Goal: Task Accomplishment & Management: Complete application form

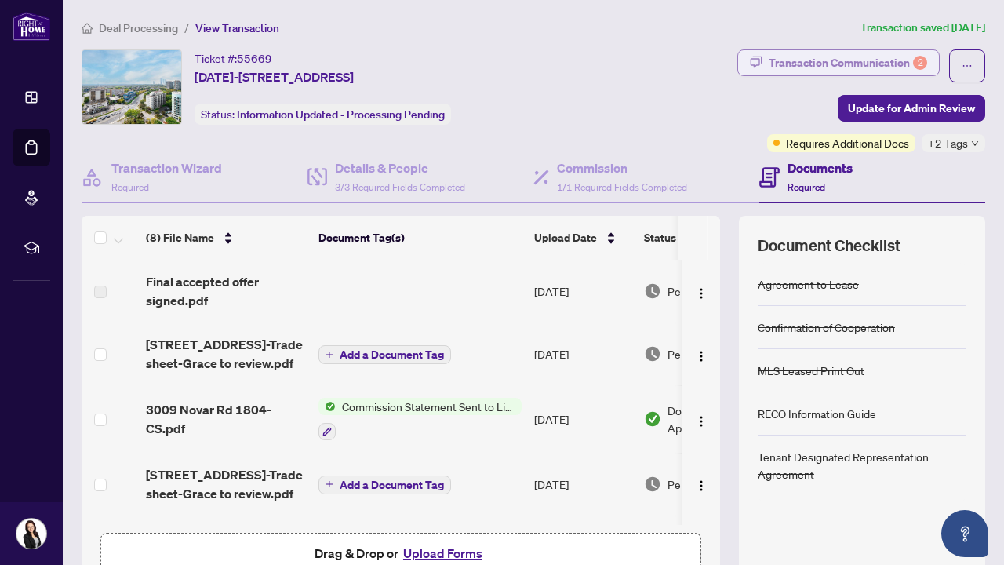
click at [864, 67] on div "Transaction Communication 2" at bounding box center [848, 62] width 159 height 25
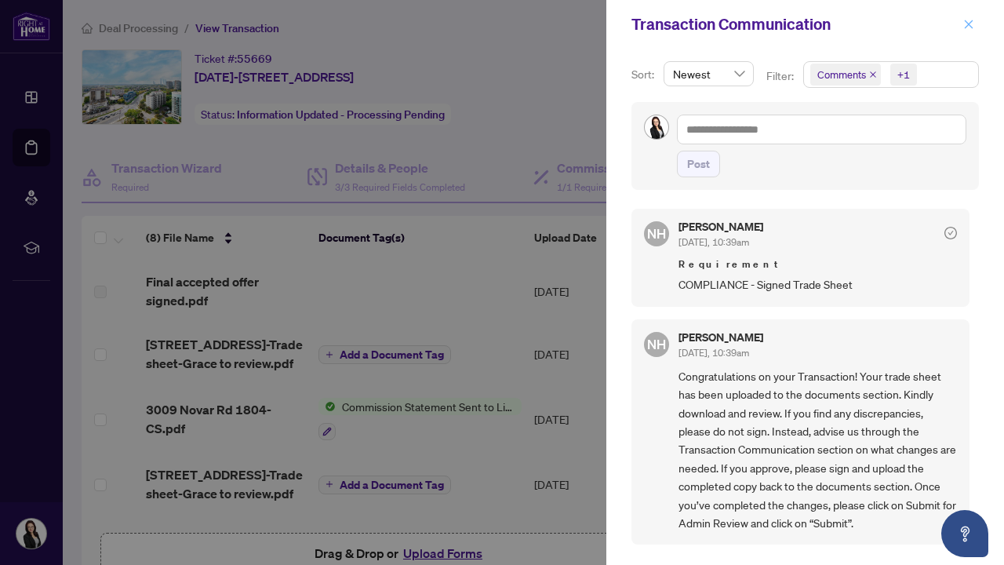
click at [968, 23] on icon "close" at bounding box center [969, 24] width 11 height 11
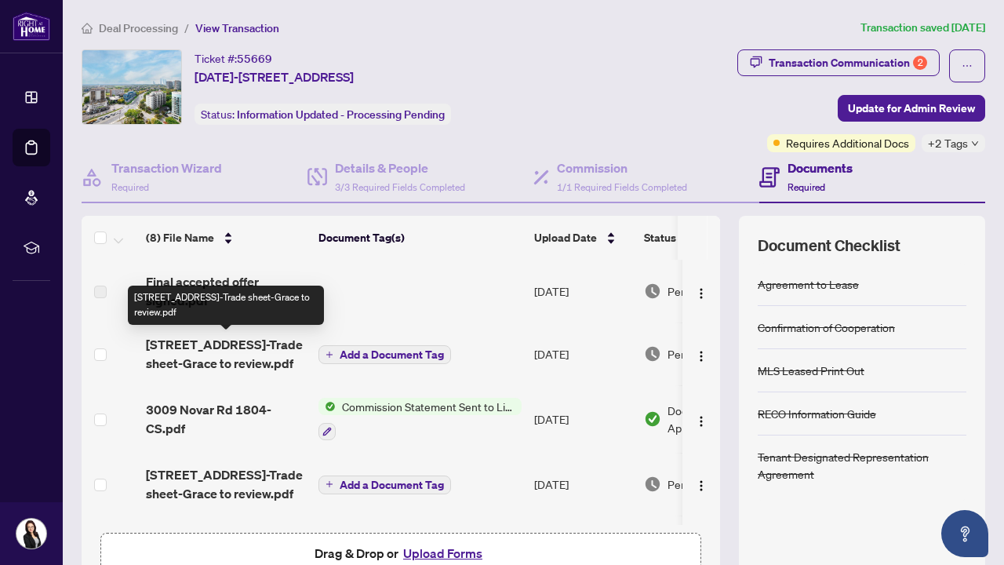
click at [246, 353] on span "[STREET_ADDRESS]-Trade sheet-Grace to review.pdf" at bounding box center [226, 354] width 160 height 38
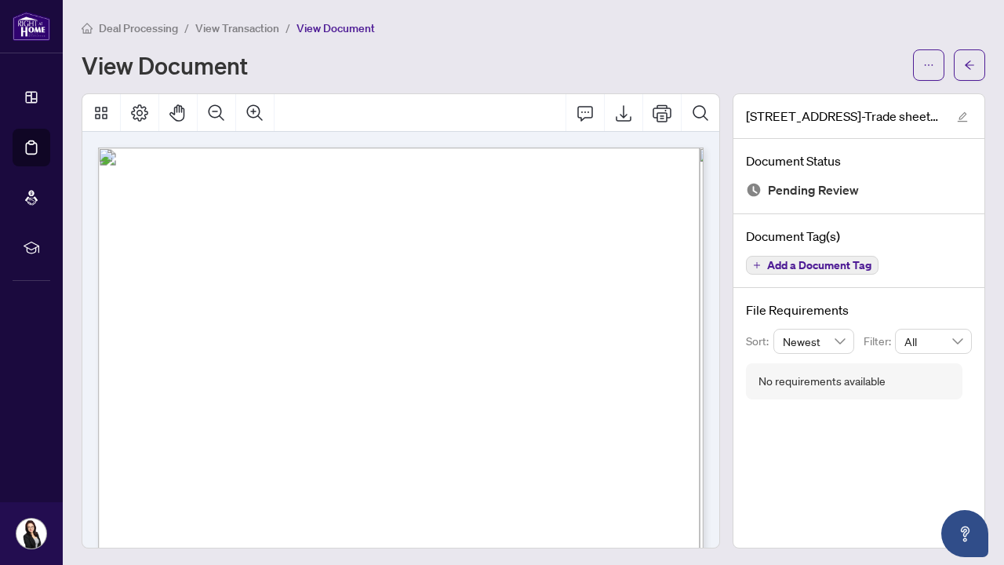
click at [259, 31] on span "View Transaction" at bounding box center [237, 28] width 84 height 14
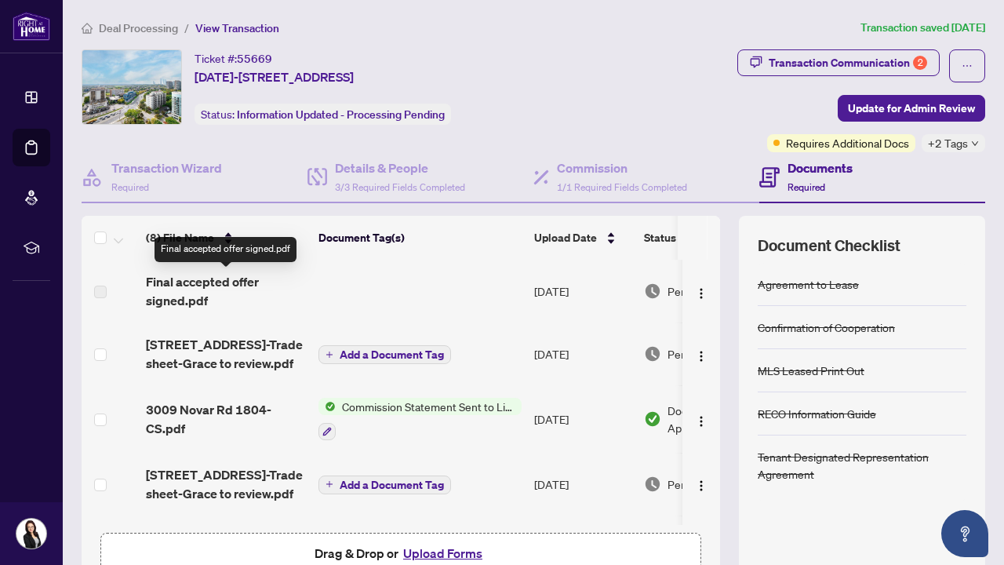
click at [188, 285] on span "Final accepted offer signed.pdf" at bounding box center [226, 291] width 160 height 38
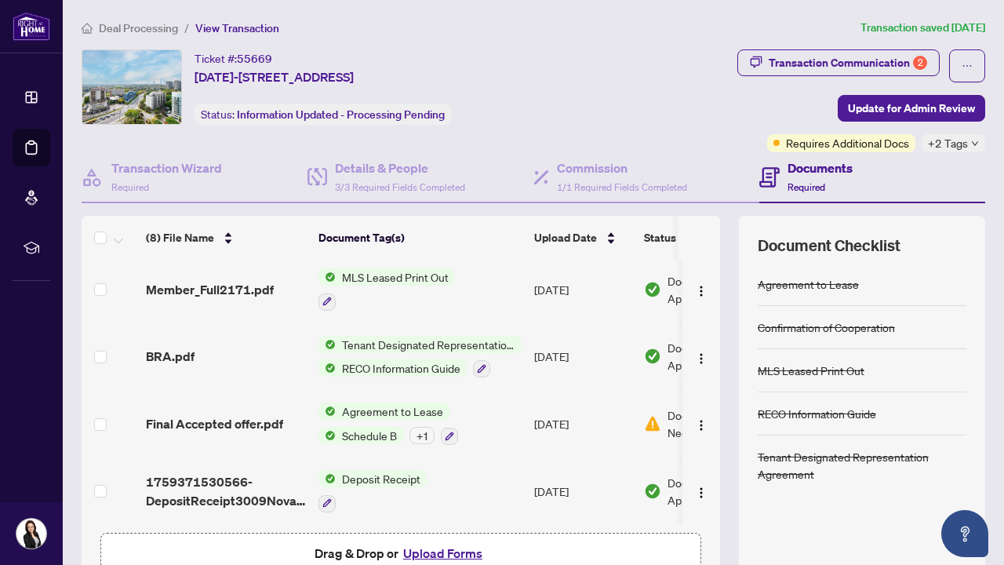
scroll to position [262, 0]
click at [374, 552] on span "Drag & Drop or Upload Forms" at bounding box center [401, 553] width 173 height 20
click at [439, 551] on button "Upload Forms" at bounding box center [443, 553] width 89 height 20
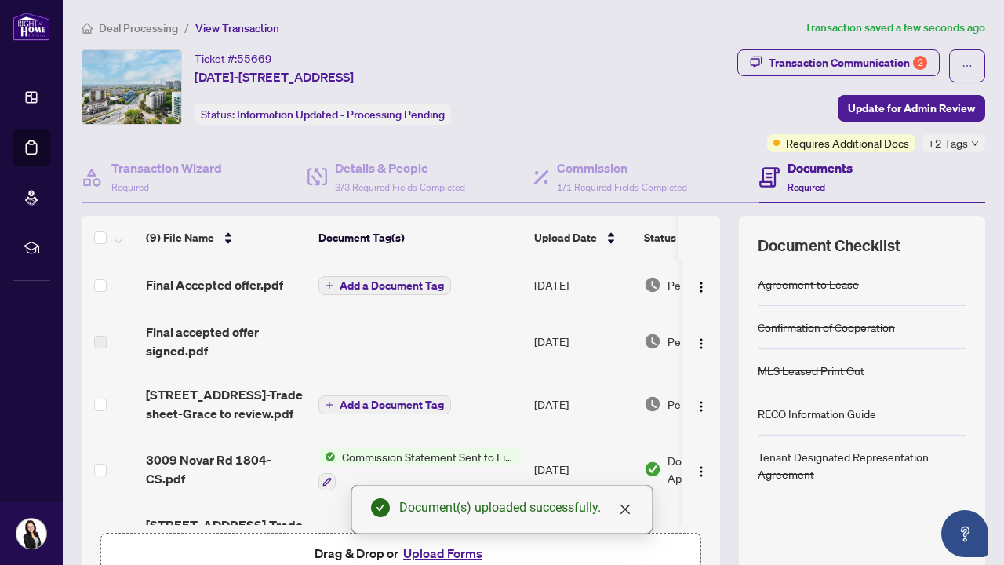
scroll to position [0, 0]
click at [244, 287] on span "Final Accepted offer.pdf" at bounding box center [214, 284] width 137 height 19
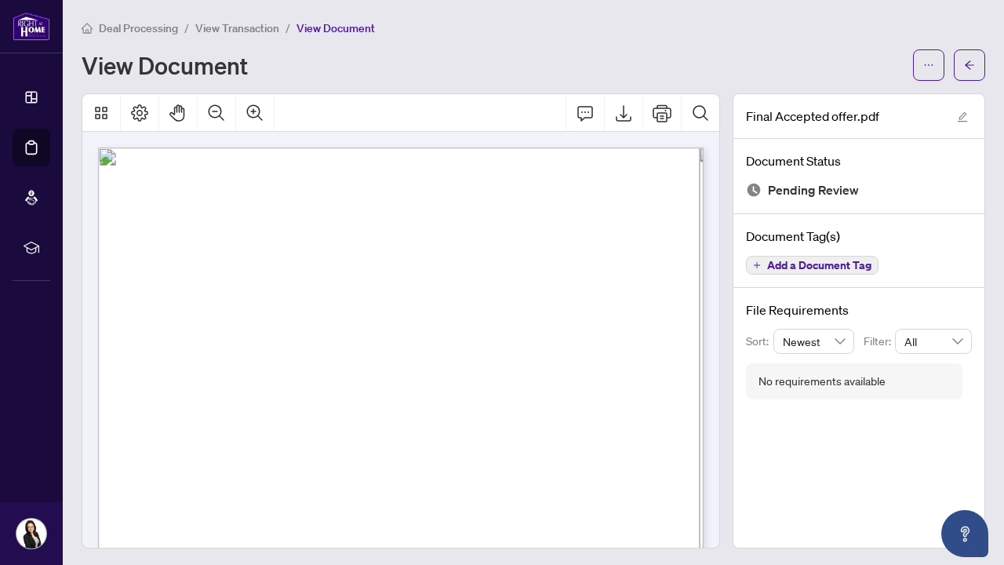
click at [230, 29] on span "View Transaction" at bounding box center [237, 28] width 84 height 14
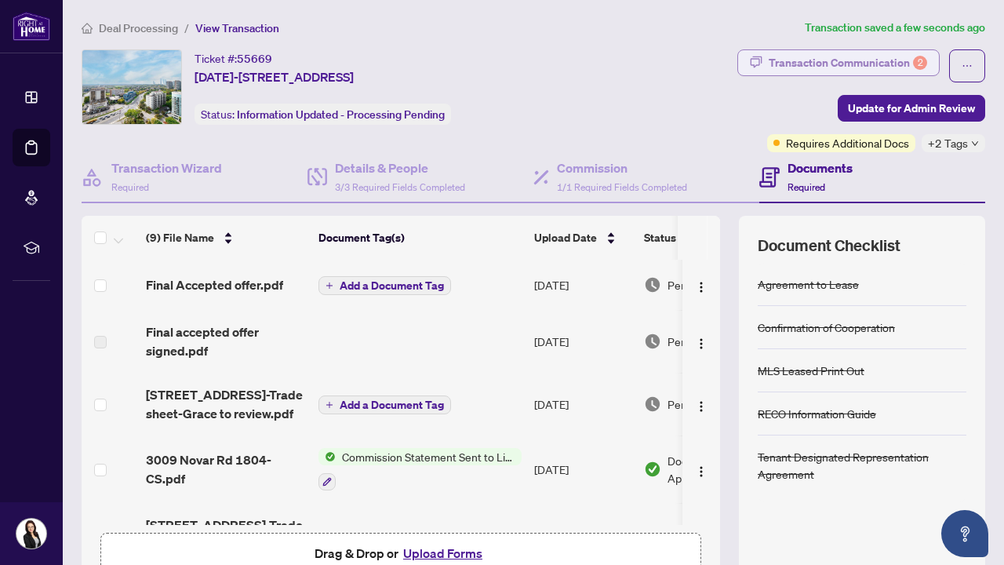
click at [902, 60] on div "Transaction Communication 2" at bounding box center [848, 62] width 159 height 25
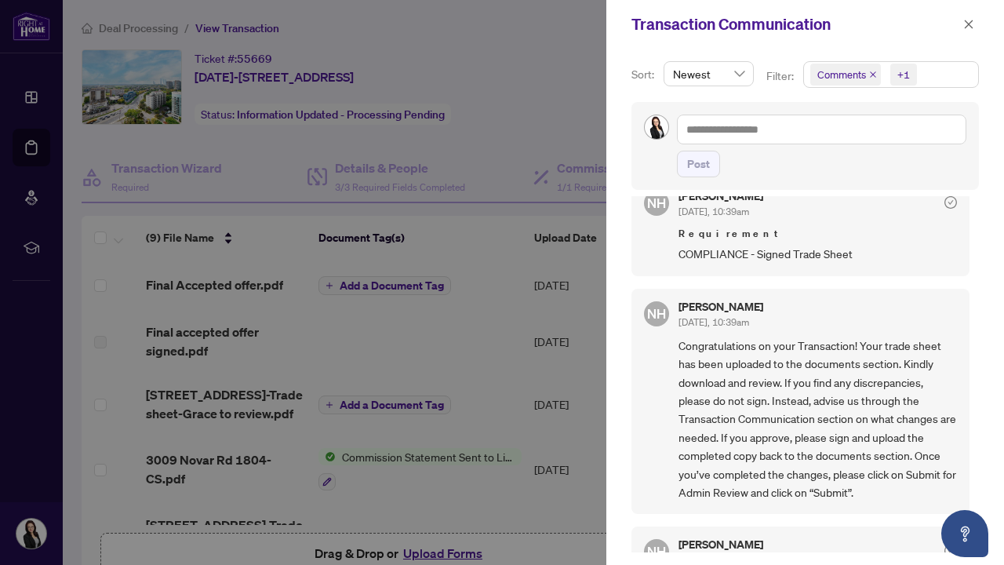
scroll to position [15, 0]
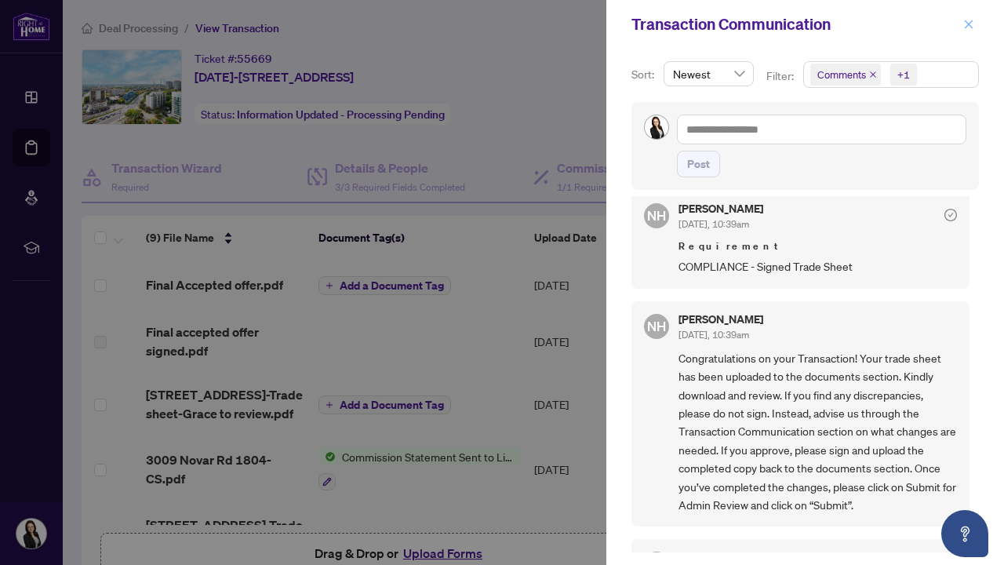
click at [964, 24] on icon "close" at bounding box center [969, 24] width 11 height 11
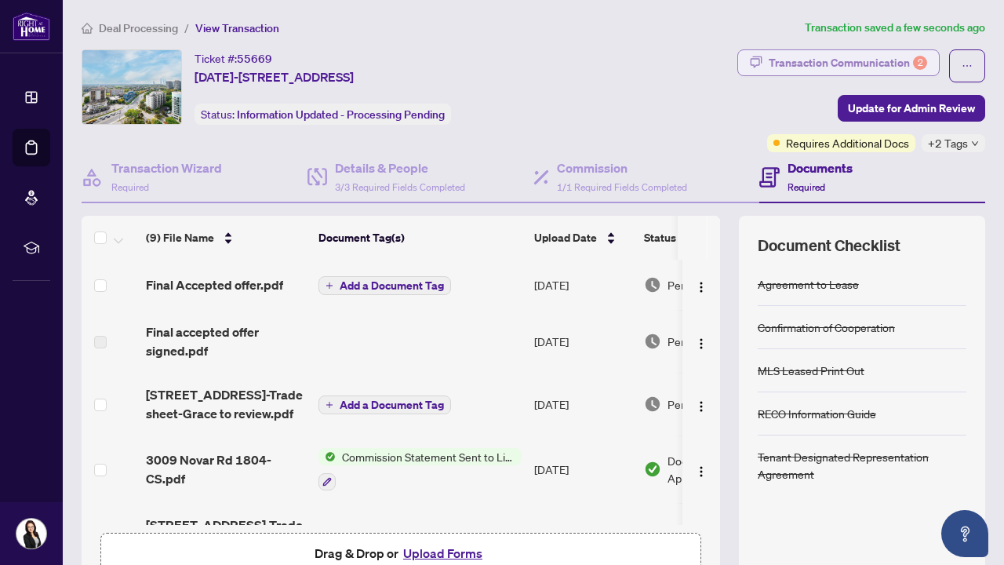
click at [874, 60] on div "Transaction Communication 2" at bounding box center [848, 62] width 159 height 25
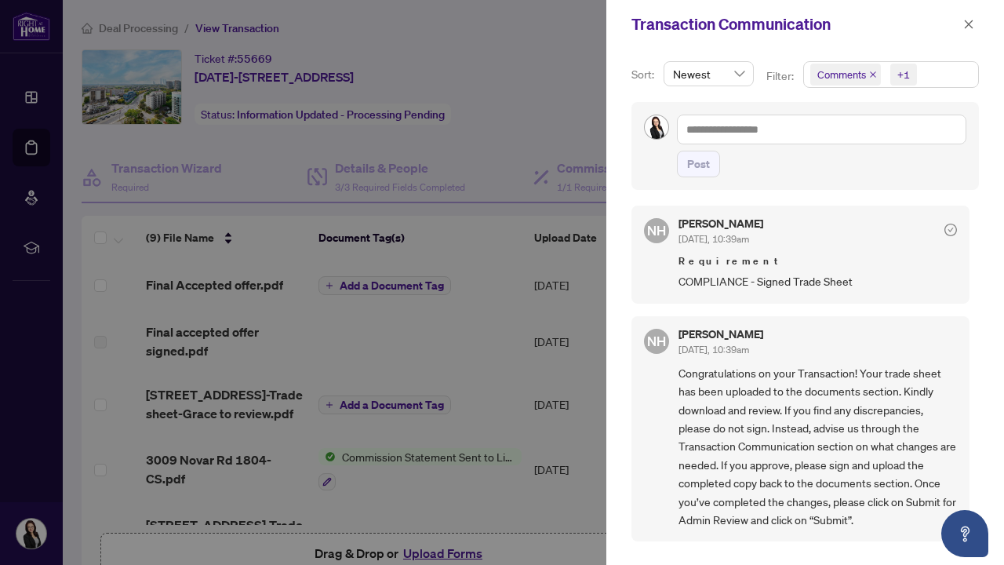
click at [549, 118] on div at bounding box center [502, 282] width 1004 height 565
click at [968, 21] on icon "close" at bounding box center [969, 24] width 11 height 11
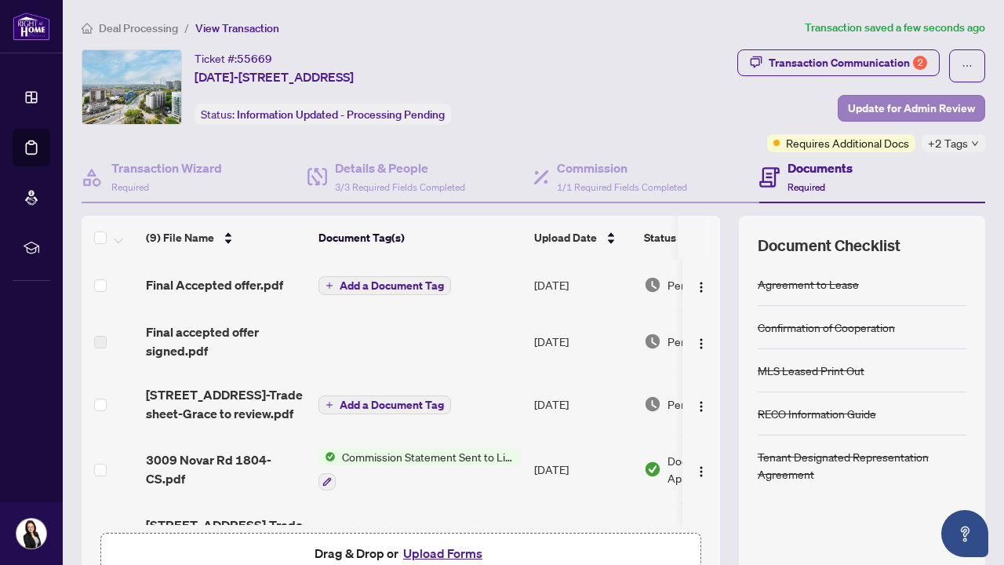
click at [916, 110] on span "Update for Admin Review" at bounding box center [911, 108] width 127 height 25
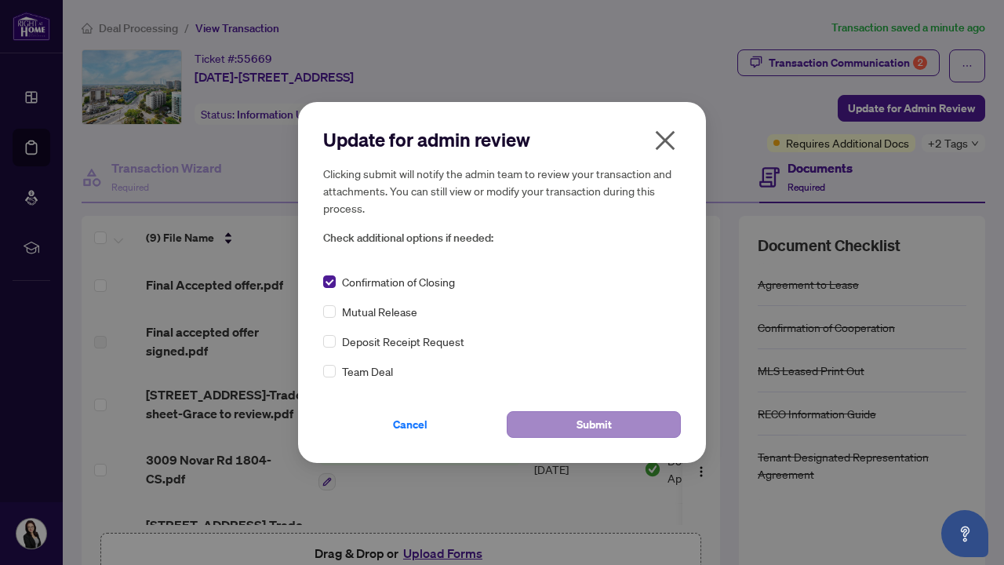
click at [586, 420] on span "Submit" at bounding box center [594, 424] width 35 height 25
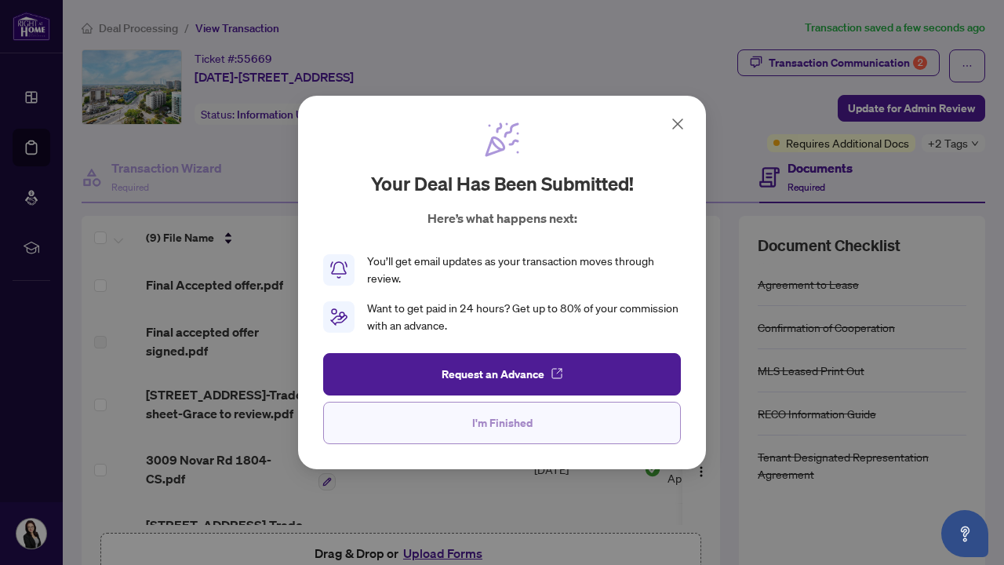
click at [511, 428] on span "I'm Finished" at bounding box center [502, 422] width 60 height 25
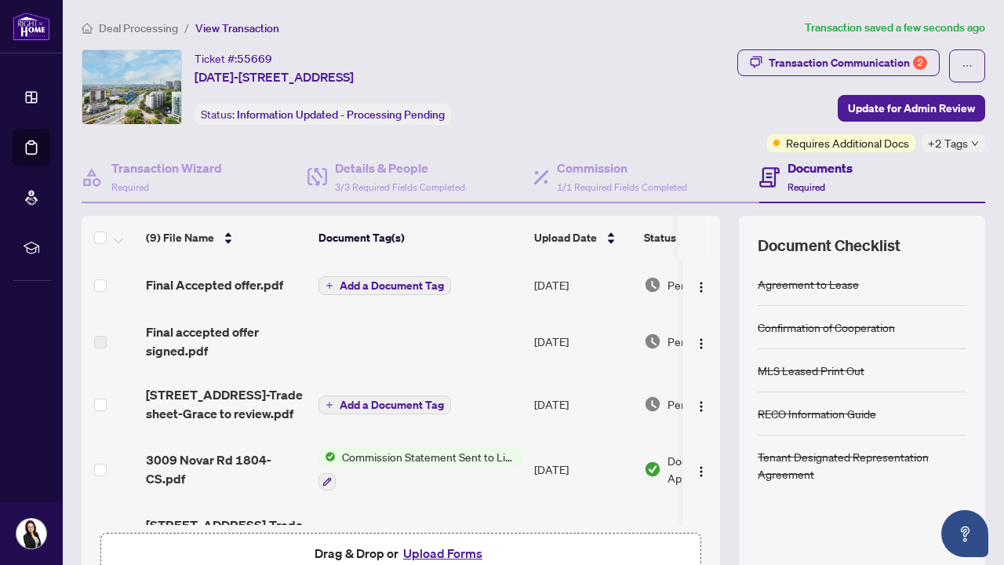
click at [143, 29] on span "Deal Processing" at bounding box center [138, 28] width 79 height 14
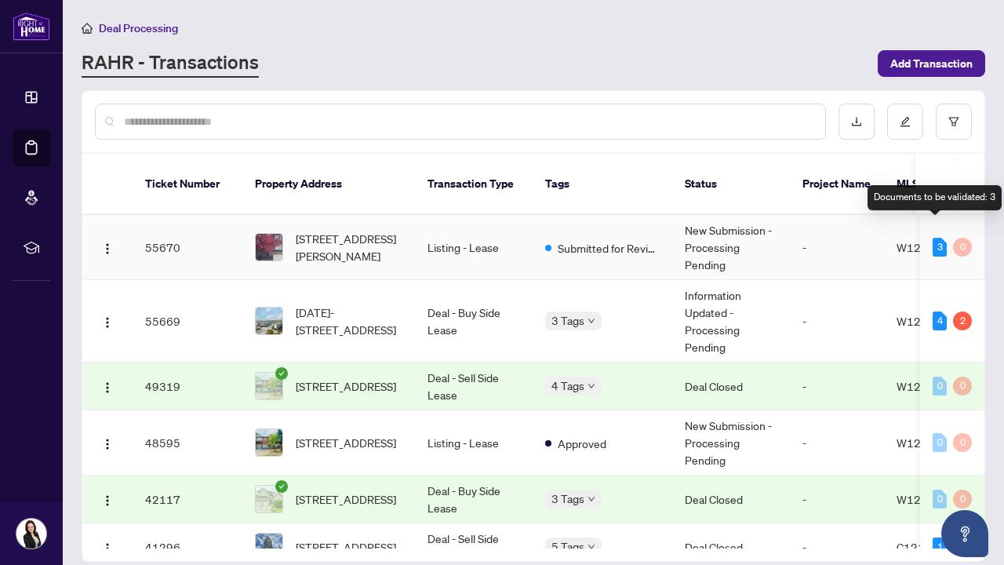
click at [935, 238] on div "3" at bounding box center [940, 247] width 14 height 19
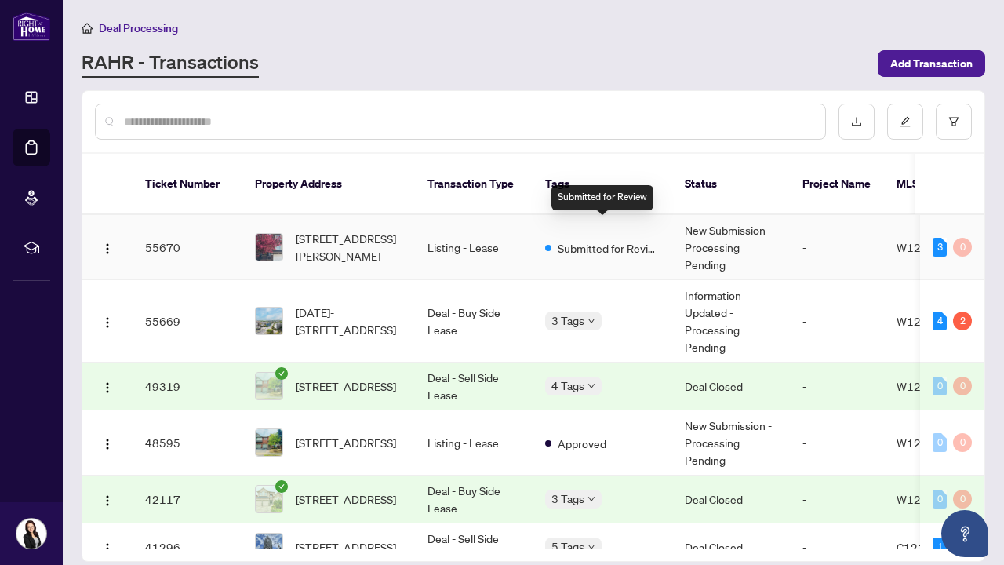
click at [576, 239] on span "Submitted for Review" at bounding box center [609, 247] width 102 height 17
